Goal: Task Accomplishment & Management: Manage account settings

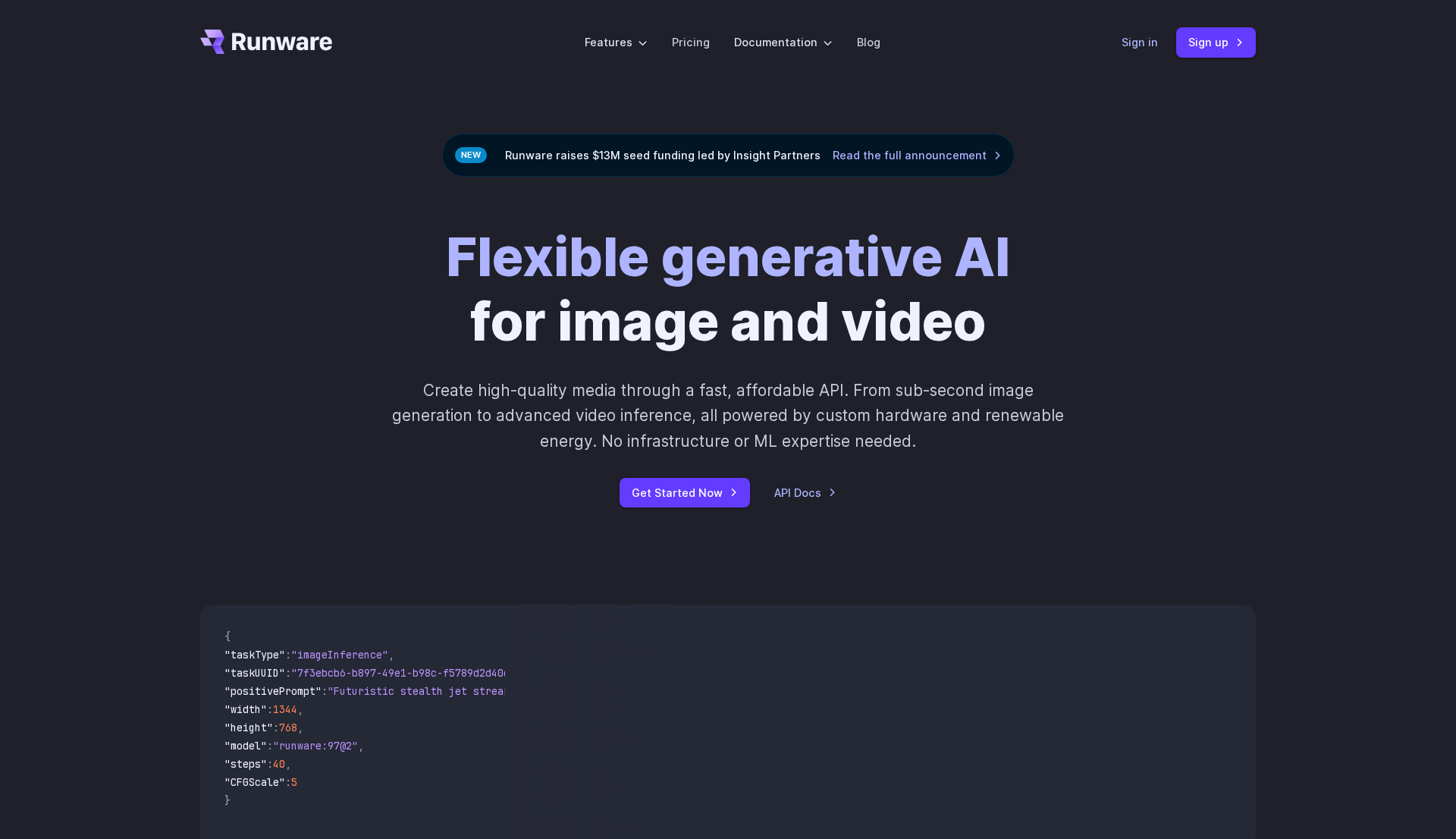
click at [1132, 47] on link "Sign in" at bounding box center [1140, 42] width 37 height 18
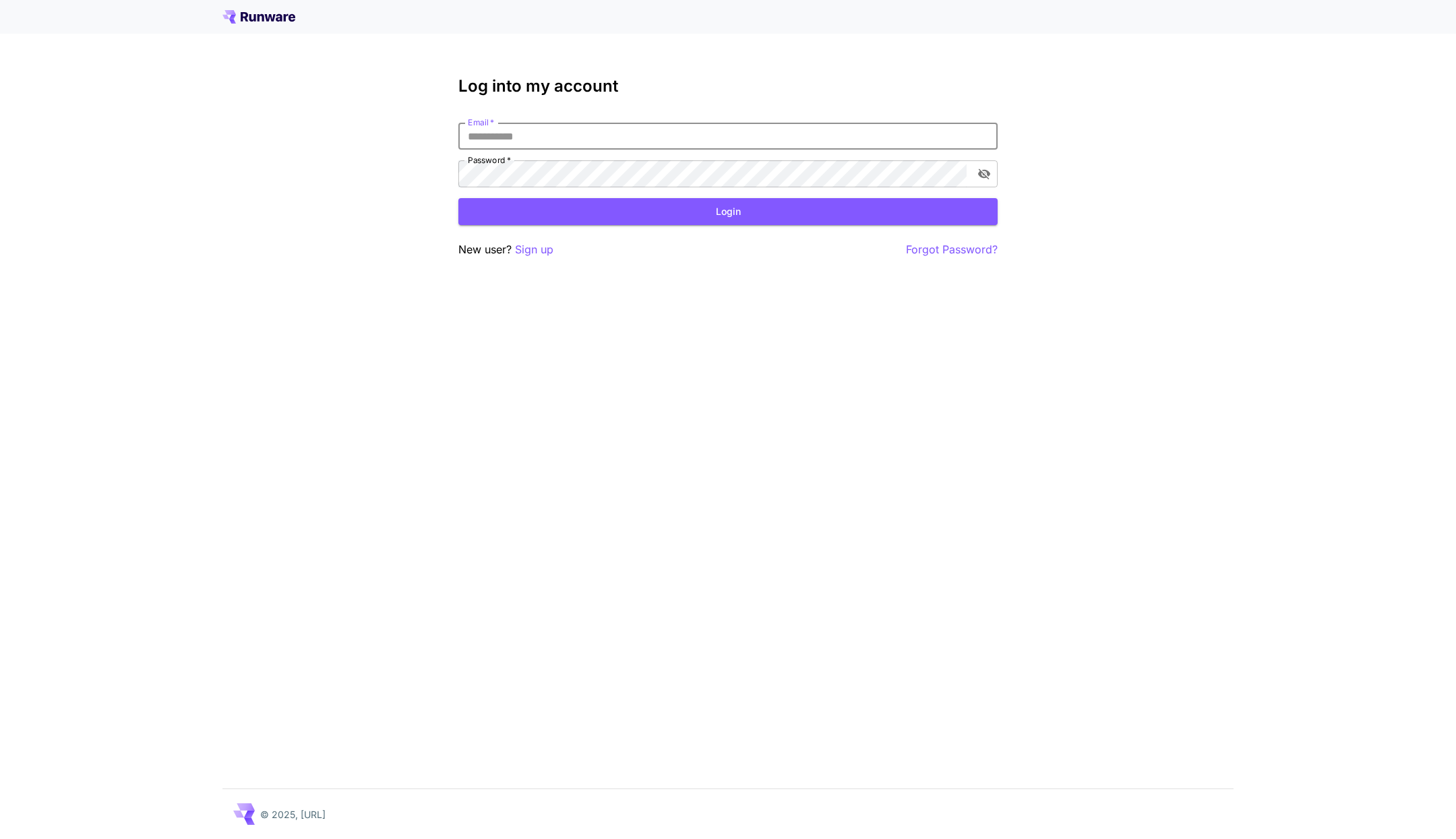
type input "**********"
click at [618, 214] on button "Login" at bounding box center [728, 212] width 539 height 28
